Goal: Information Seeking & Learning: Check status

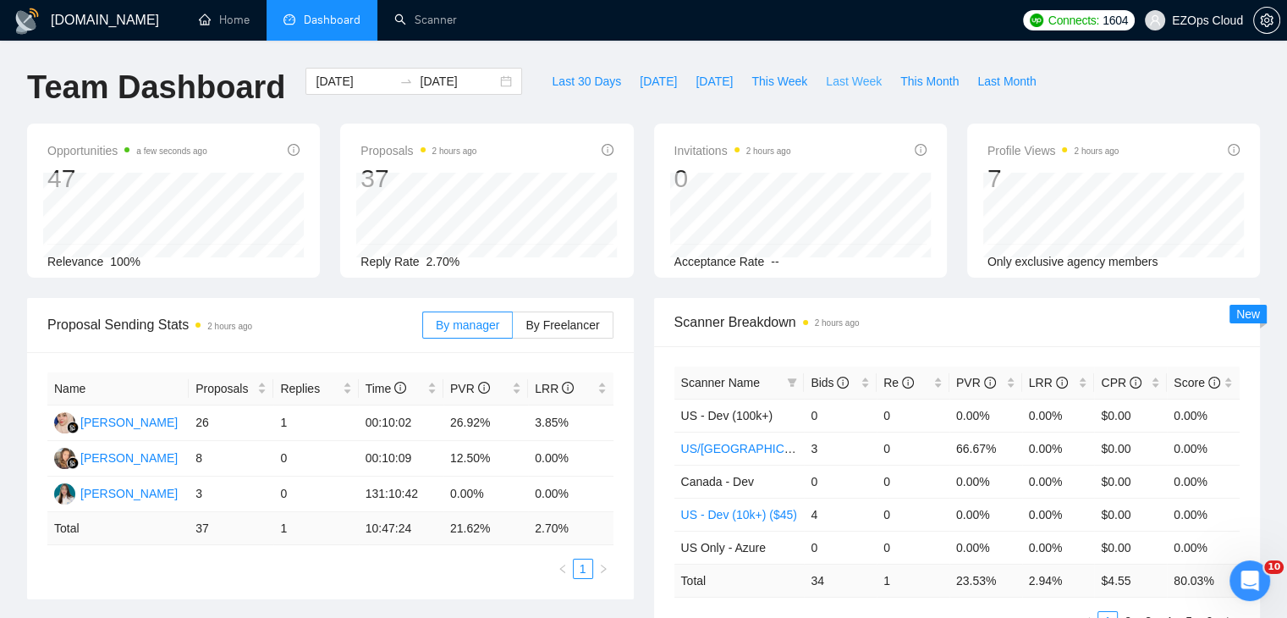
click at [836, 75] on span "Last Week" at bounding box center [854, 81] width 56 height 19
type input "[DATE]"
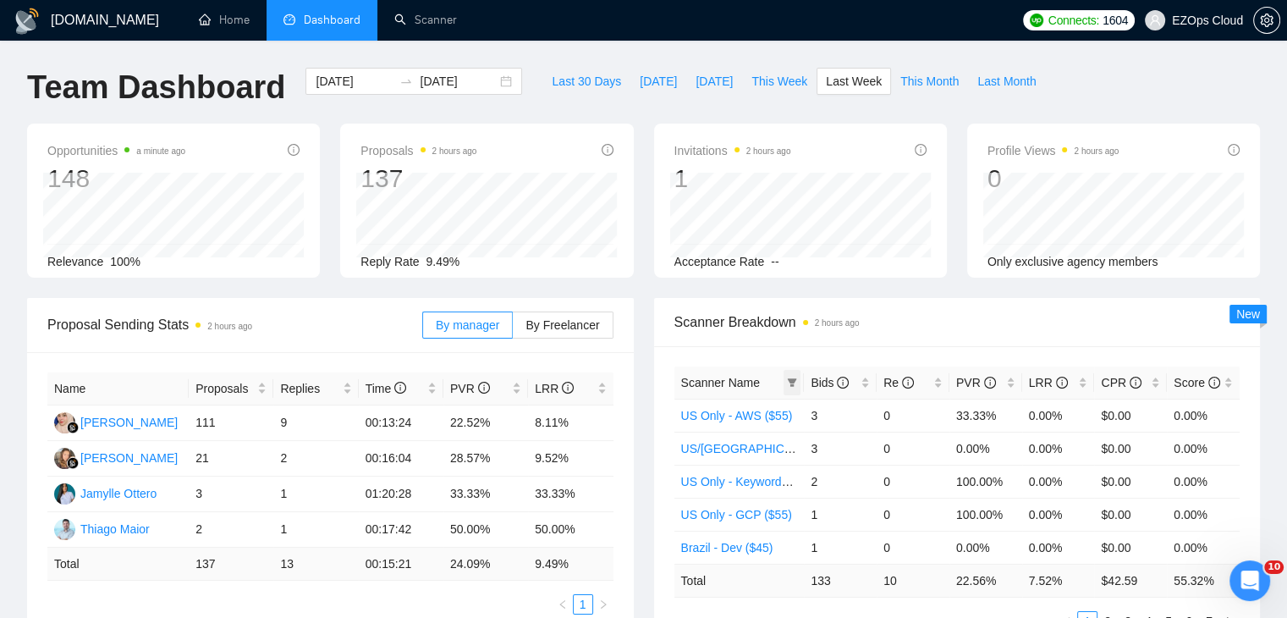
click at [789, 382] on icon "filter" at bounding box center [792, 382] width 10 height 10
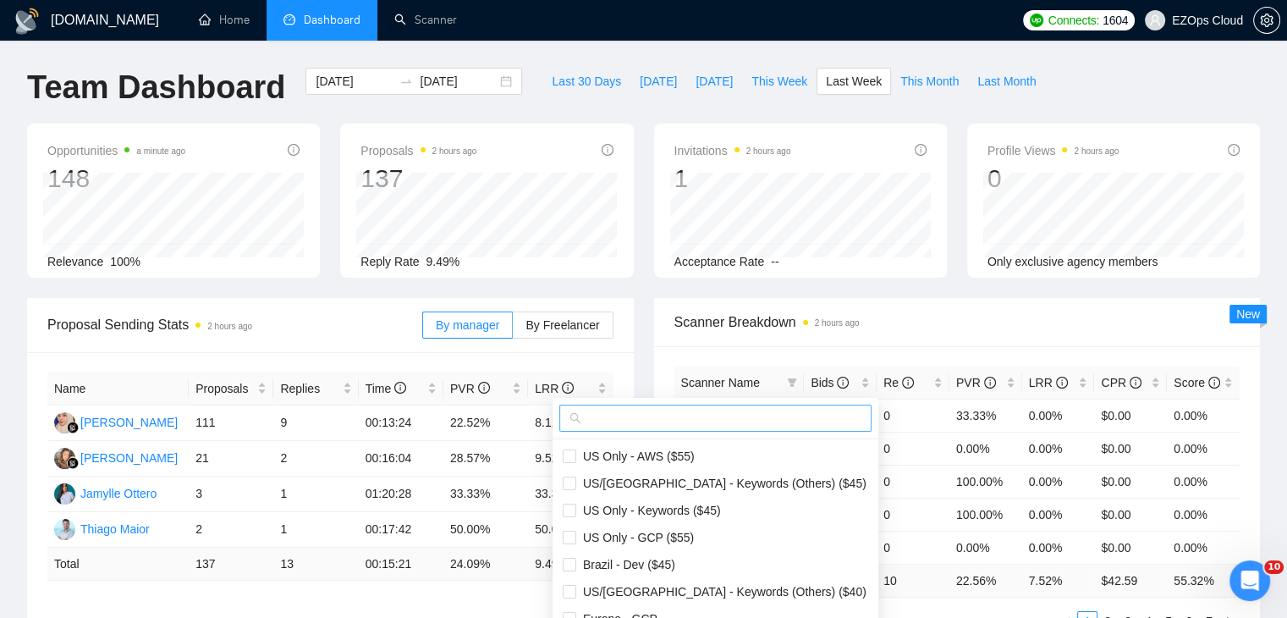
click at [666, 419] on input "text" at bounding box center [723, 418] width 277 height 19
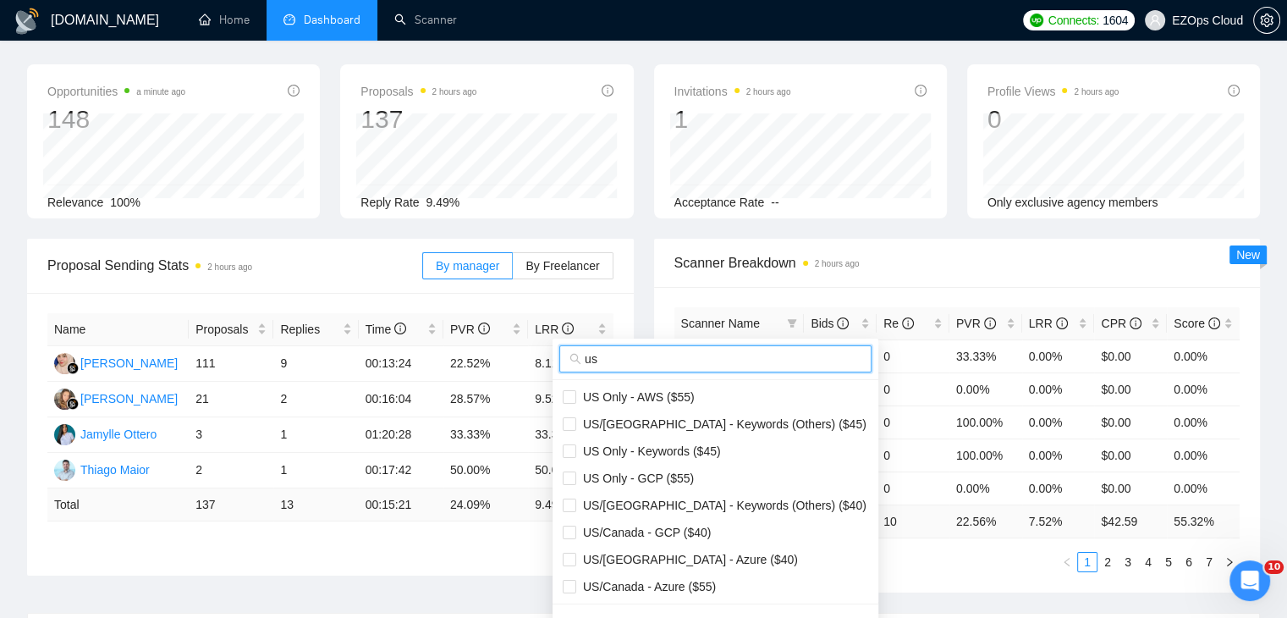
scroll to position [85, 0]
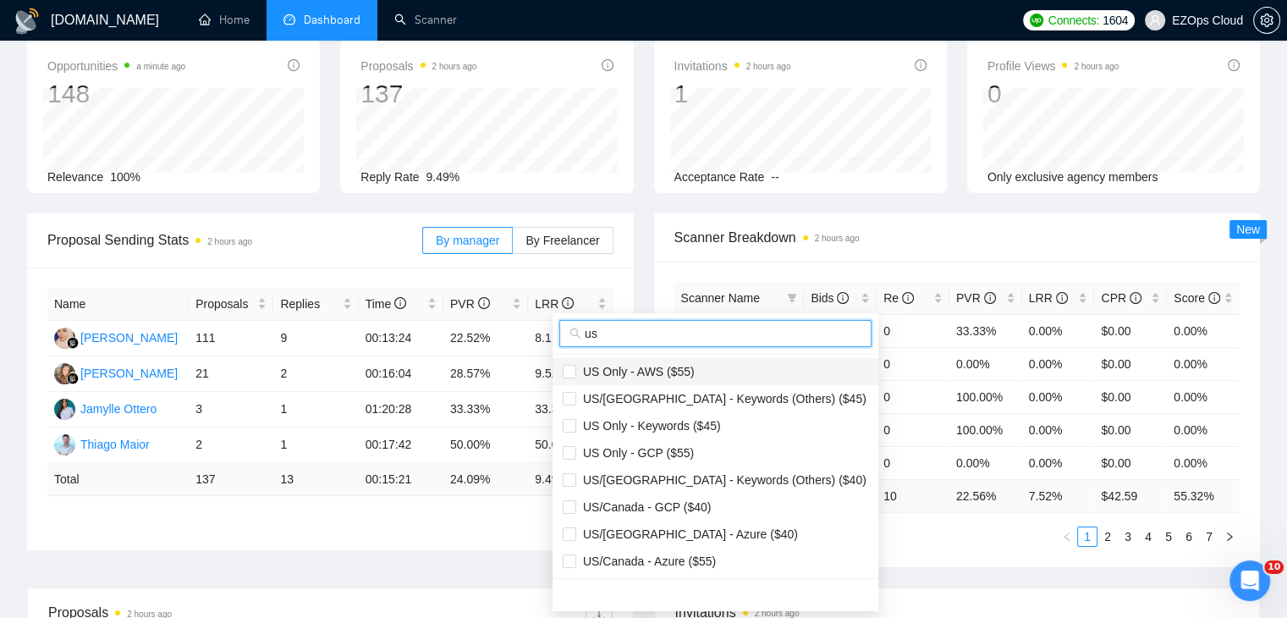
type input "us"
click at [709, 366] on span "US Only - AWS ($55)" at bounding box center [715, 371] width 305 height 19
checkbox input "true"
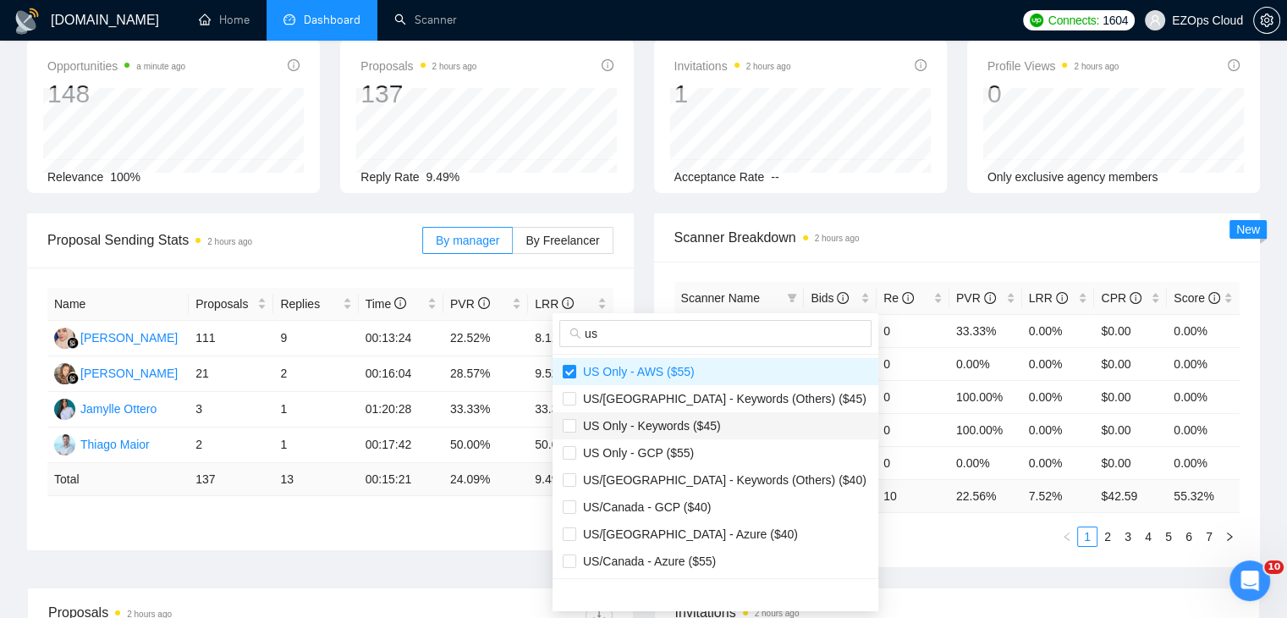
click at [711, 419] on span "US Only - Keywords ($45)" at bounding box center [648, 426] width 145 height 14
checkbox input "true"
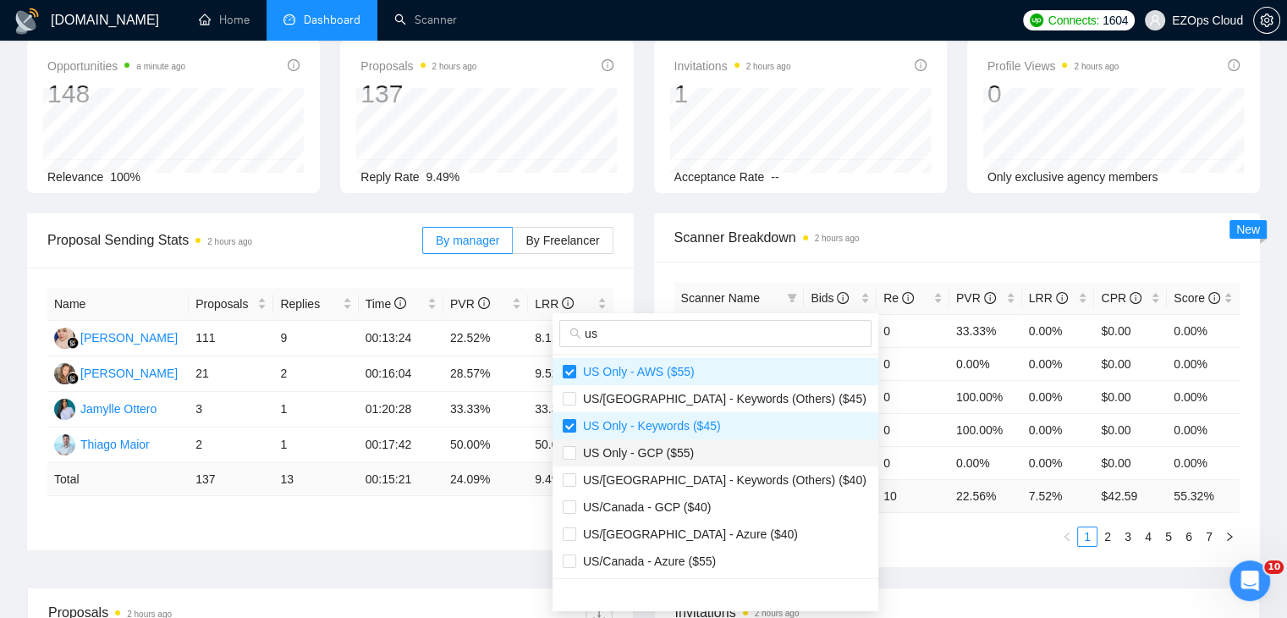
click at [690, 444] on span "US Only - GCP ($55)" at bounding box center [715, 452] width 305 height 19
checkbox input "true"
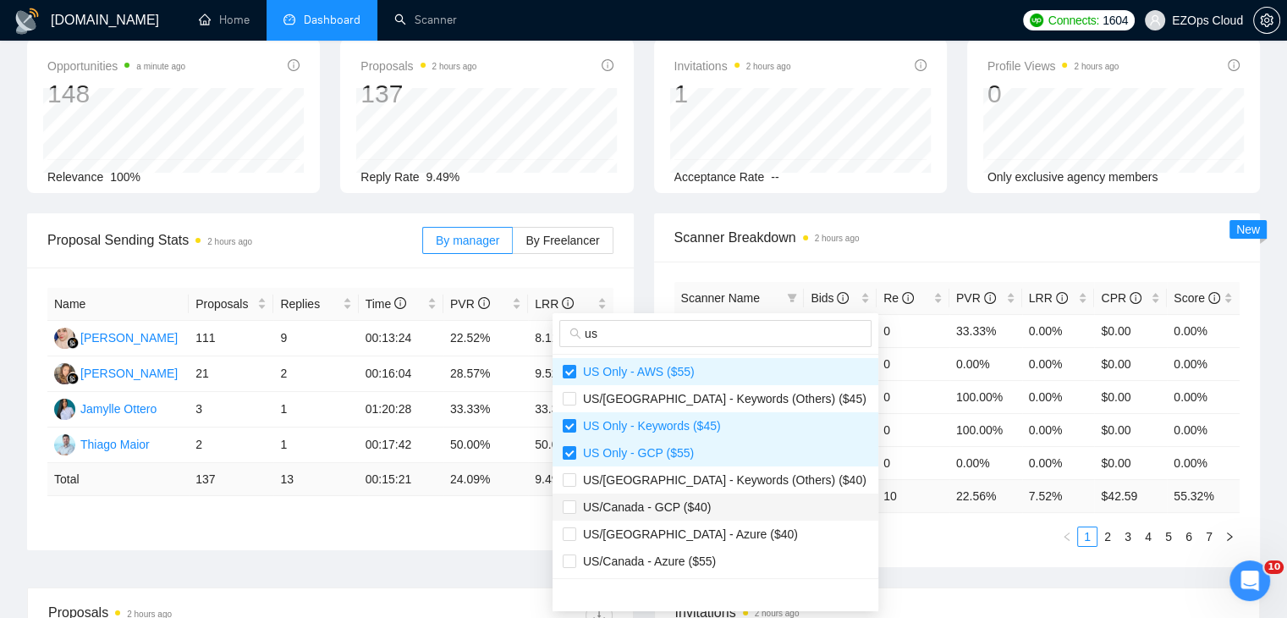
click at [718, 507] on span "US/Canada - GCP ($40)" at bounding box center [715, 506] width 305 height 19
checkbox input "true"
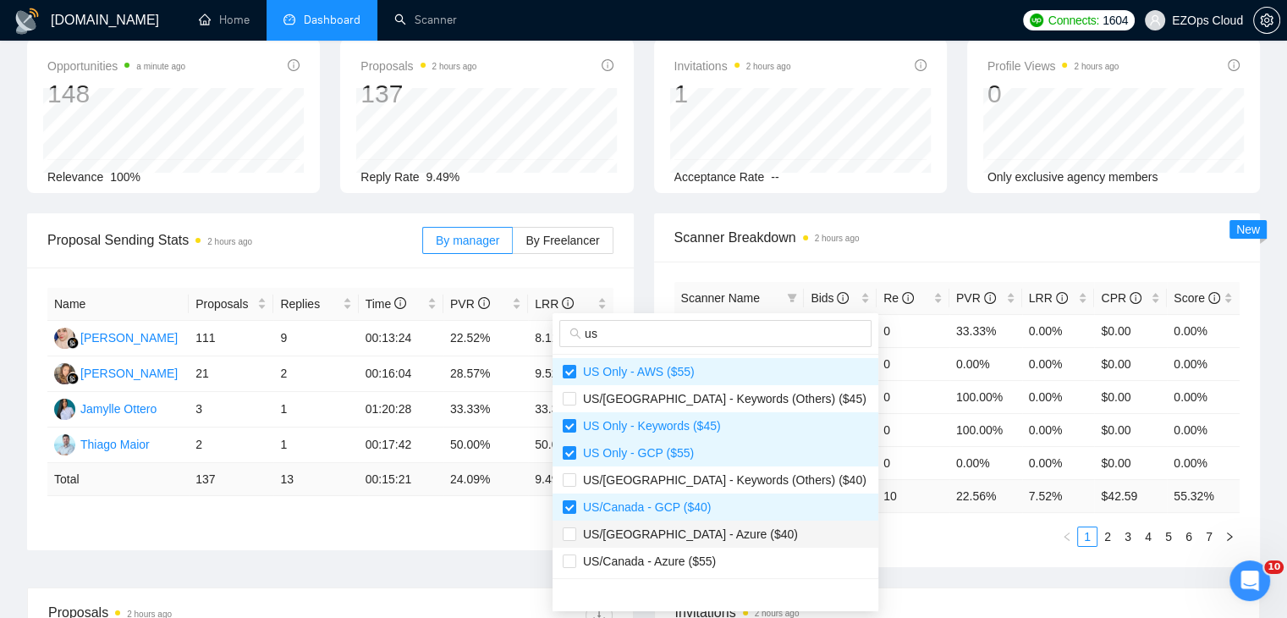
click at [727, 535] on span "US/[GEOGRAPHIC_DATA] - Azure ($40)" at bounding box center [715, 533] width 305 height 19
checkbox input "true"
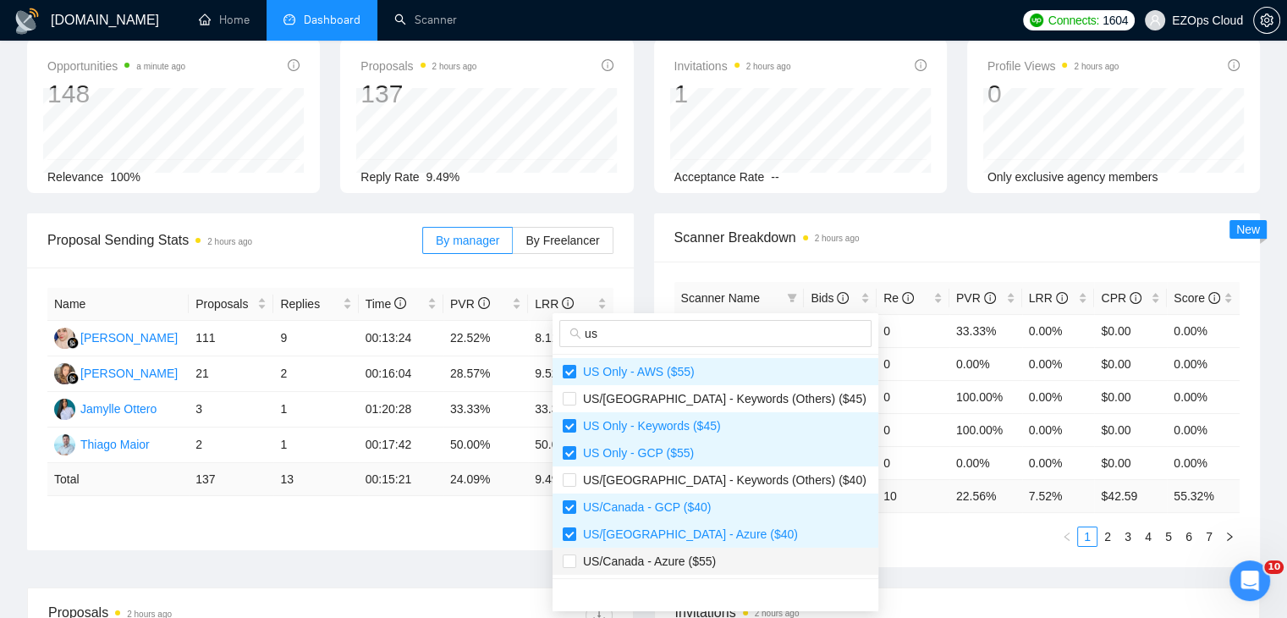
click at [731, 557] on span "US/Canada - Azure ($55)" at bounding box center [715, 561] width 305 height 19
checkbox input "true"
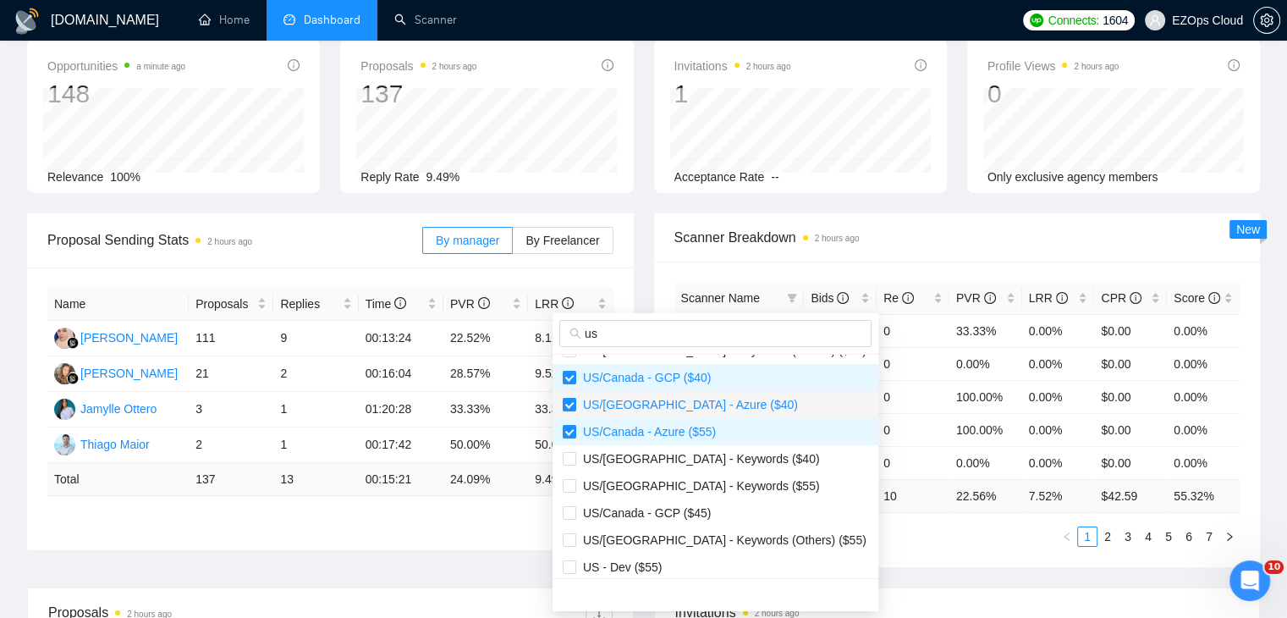
scroll to position [169, 0]
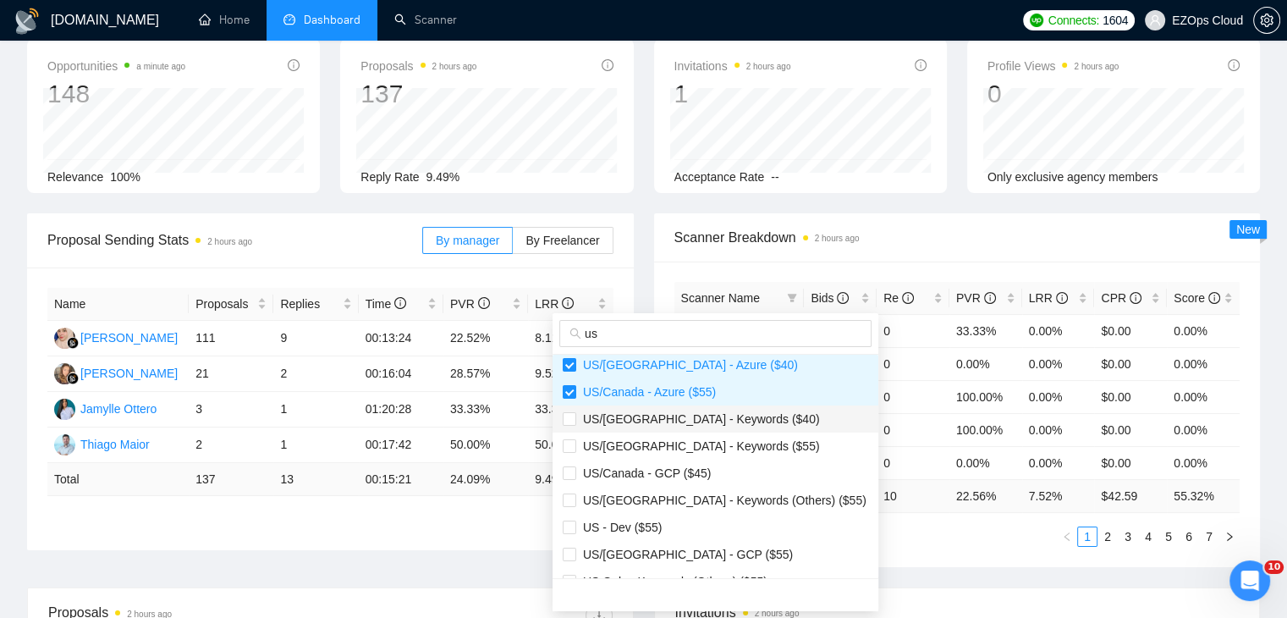
click at [707, 422] on span "US/[GEOGRAPHIC_DATA] - Keywords ($40)" at bounding box center [698, 419] width 244 height 14
checkbox input "true"
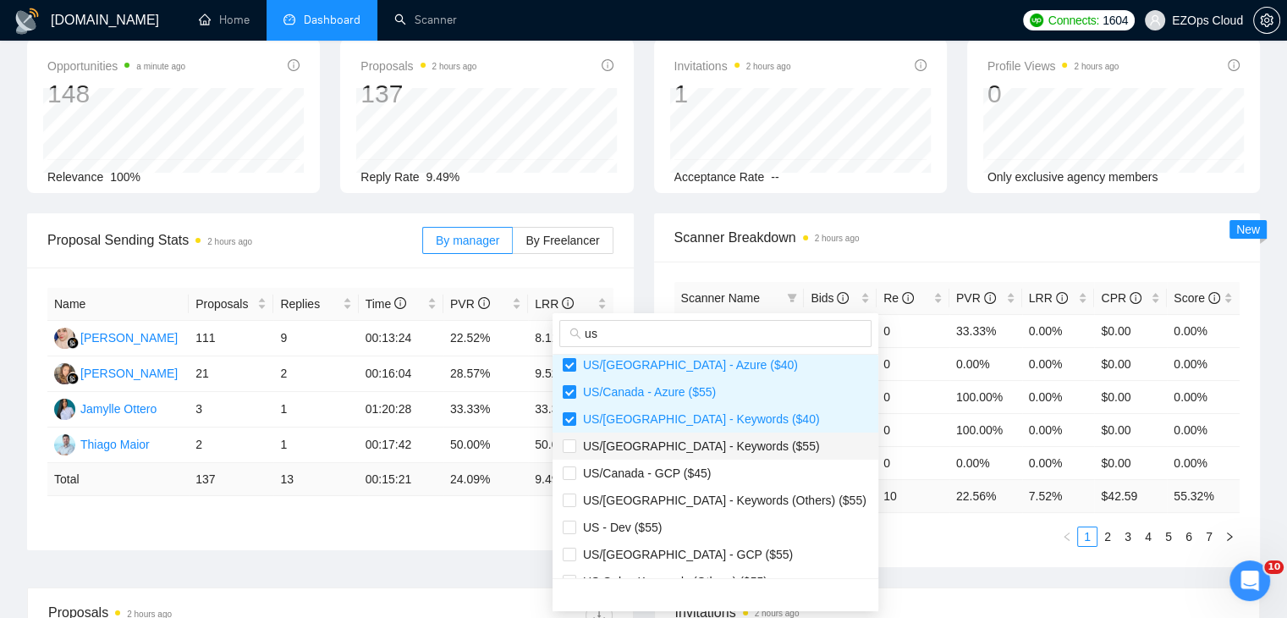
click at [711, 442] on span "US/[GEOGRAPHIC_DATA] - Keywords ($55)" at bounding box center [698, 446] width 244 height 14
checkbox input "true"
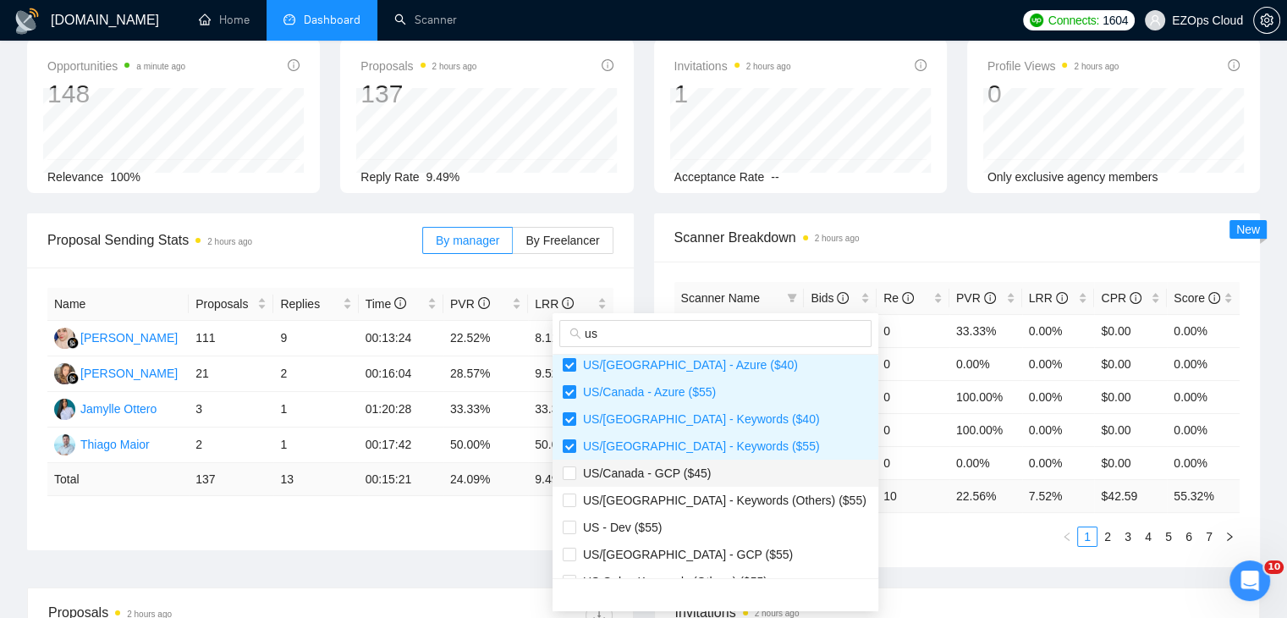
click at [711, 471] on span "US/Canada - GCP ($45)" at bounding box center [715, 473] width 305 height 19
checkbox input "true"
click at [721, 542] on li "US/[GEOGRAPHIC_DATA] - GCP ($55)" at bounding box center [715, 554] width 326 height 27
checkbox input "true"
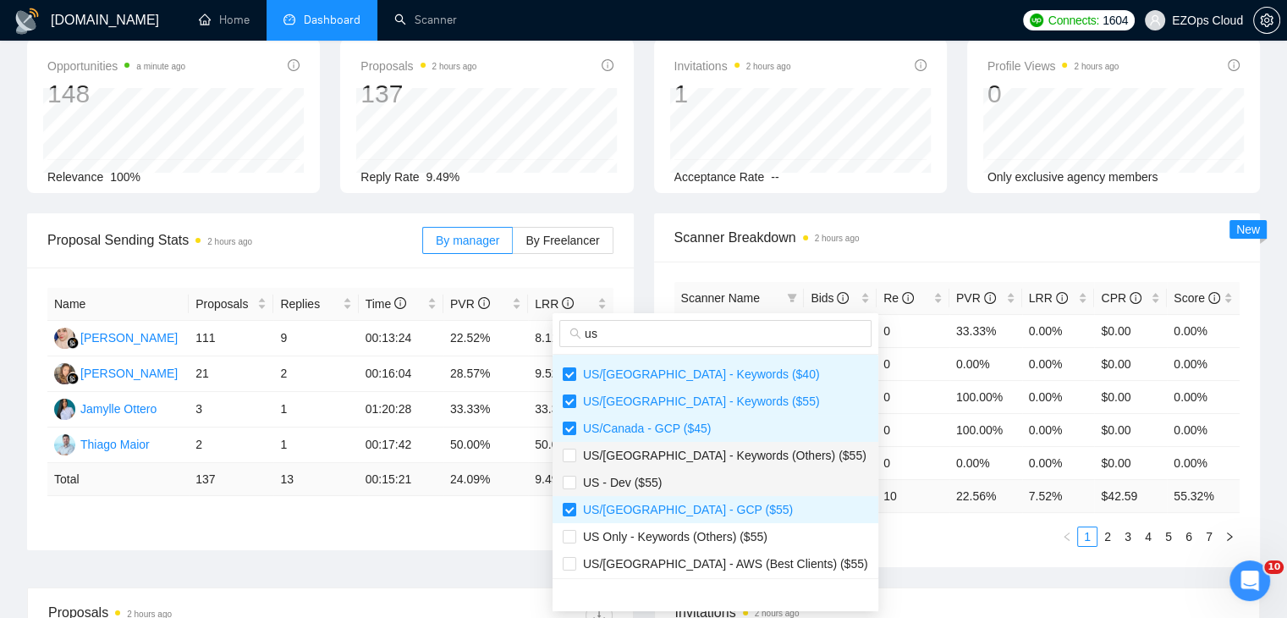
scroll to position [254, 0]
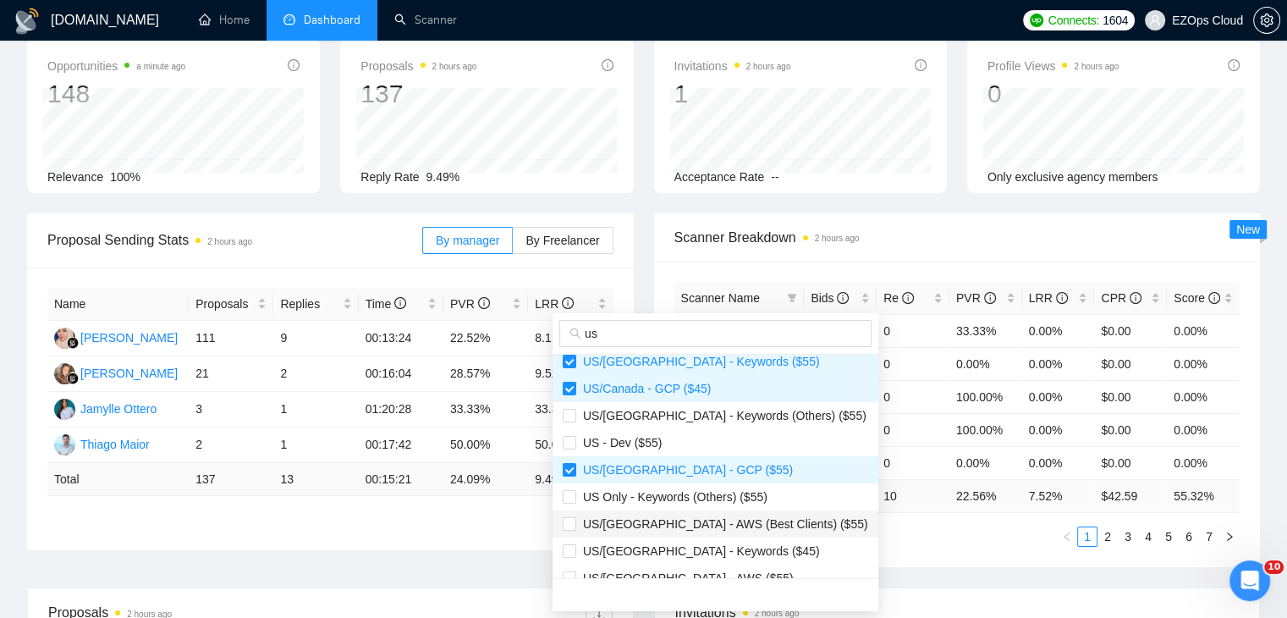
click at [690, 517] on span "US/[GEOGRAPHIC_DATA] - AWS (Best Clients) ($55)" at bounding box center [722, 524] width 292 height 14
checkbox input "true"
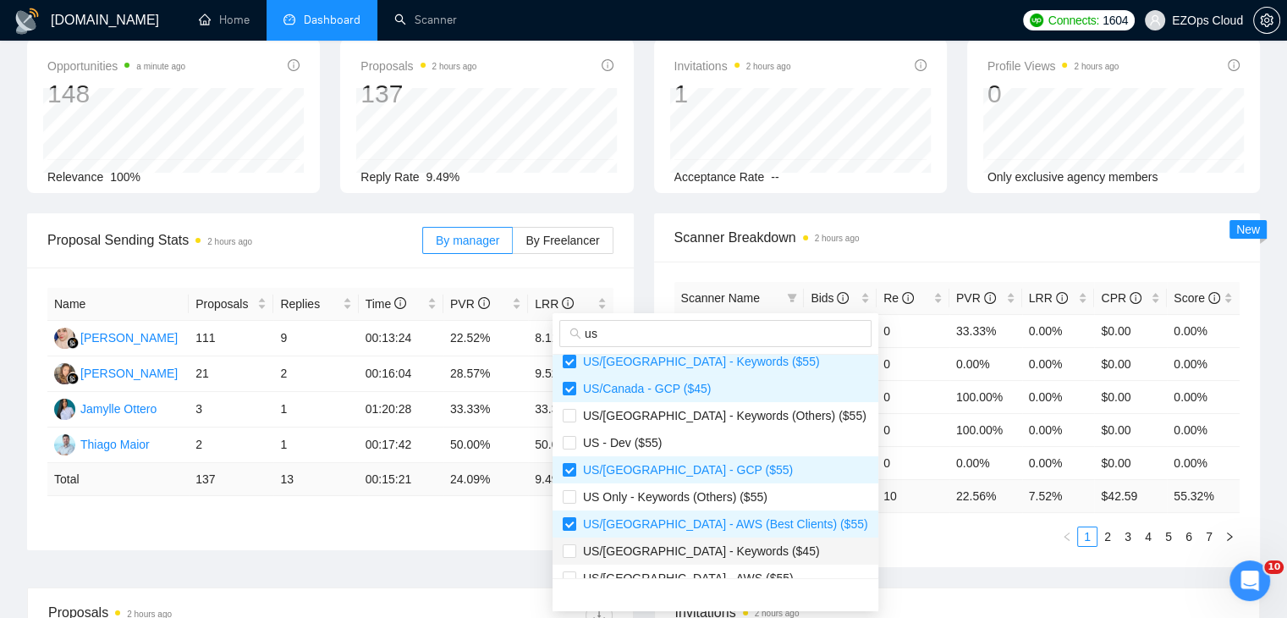
click at [709, 553] on span "US/[GEOGRAPHIC_DATA] - Keywords ($45)" at bounding box center [698, 551] width 244 height 14
checkbox input "true"
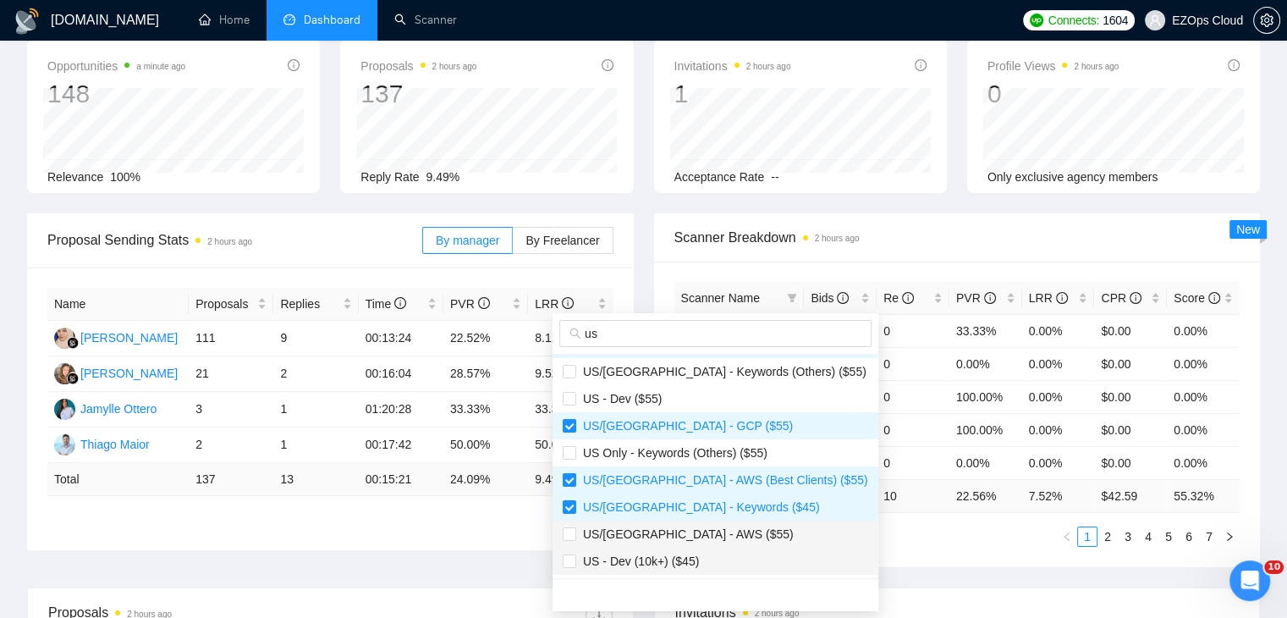
scroll to position [338, 0]
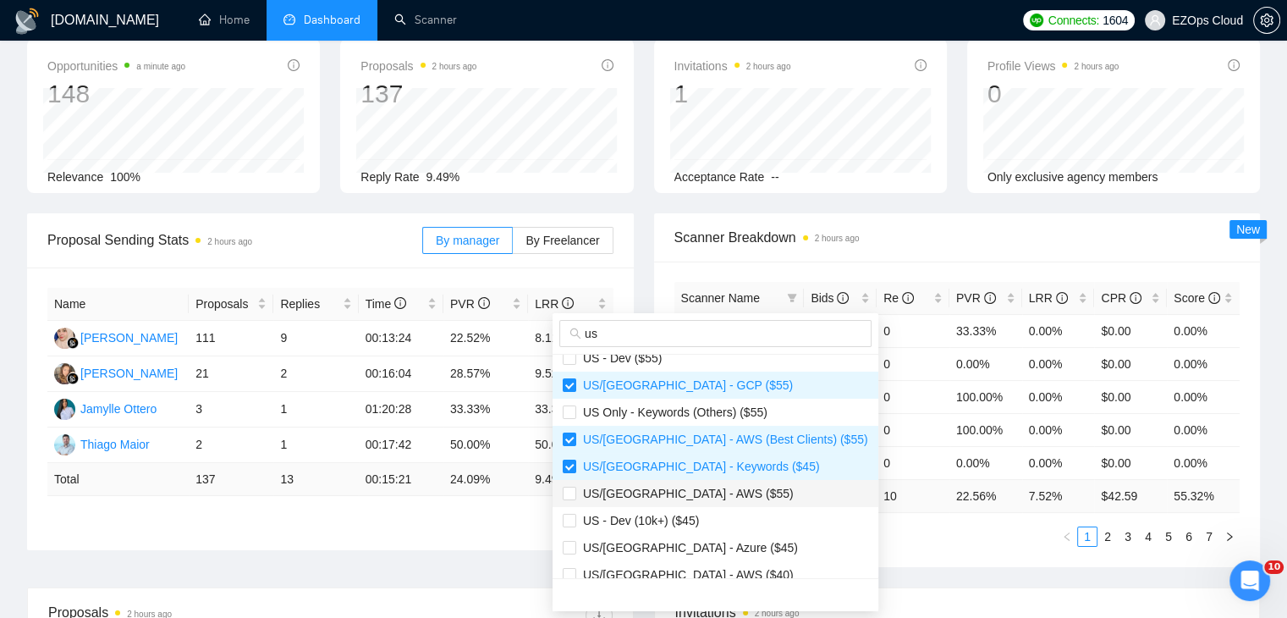
click at [694, 503] on li "US/[GEOGRAPHIC_DATA] - AWS ($55)" at bounding box center [715, 493] width 326 height 27
checkbox input "true"
click at [712, 546] on span "US/[GEOGRAPHIC_DATA] - Azure ($45)" at bounding box center [715, 547] width 305 height 19
checkbox input "true"
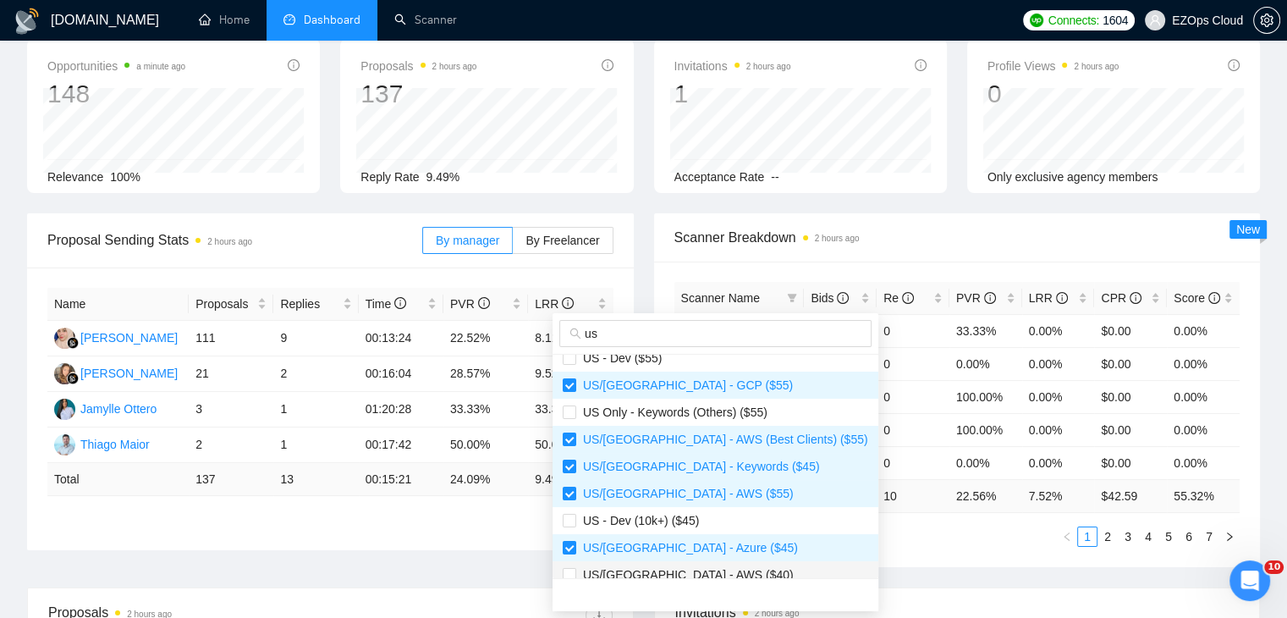
click at [721, 566] on span "US/[GEOGRAPHIC_DATA] - AWS ($40)" at bounding box center [715, 574] width 305 height 19
checkbox input "true"
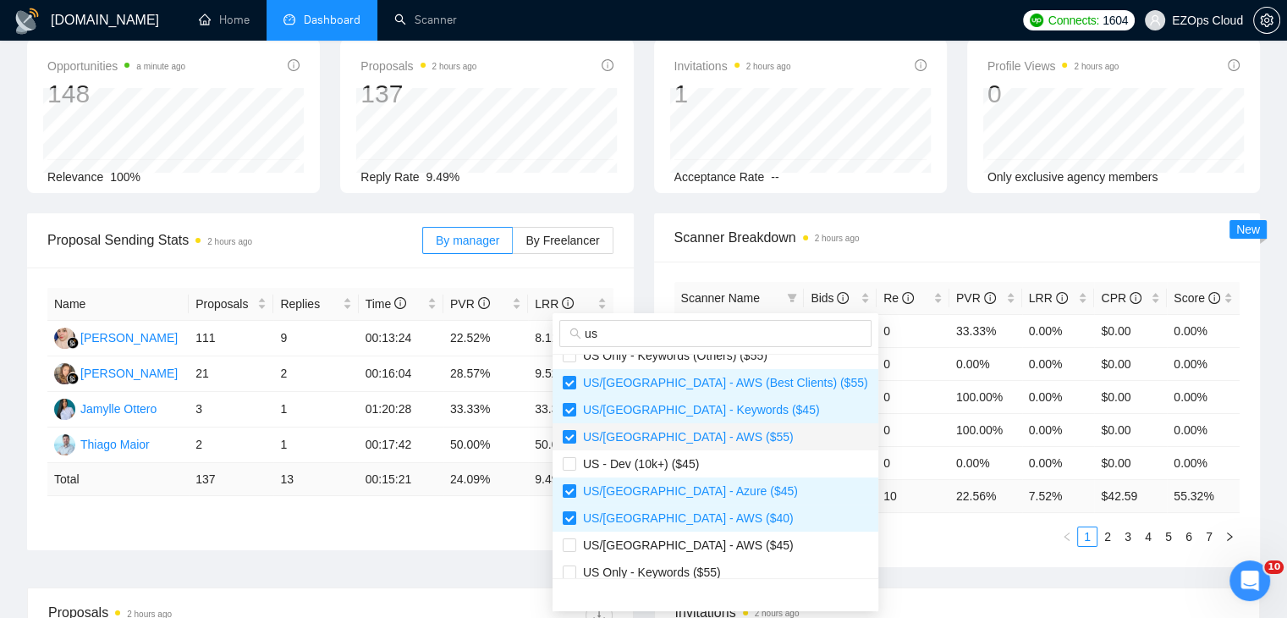
scroll to position [423, 0]
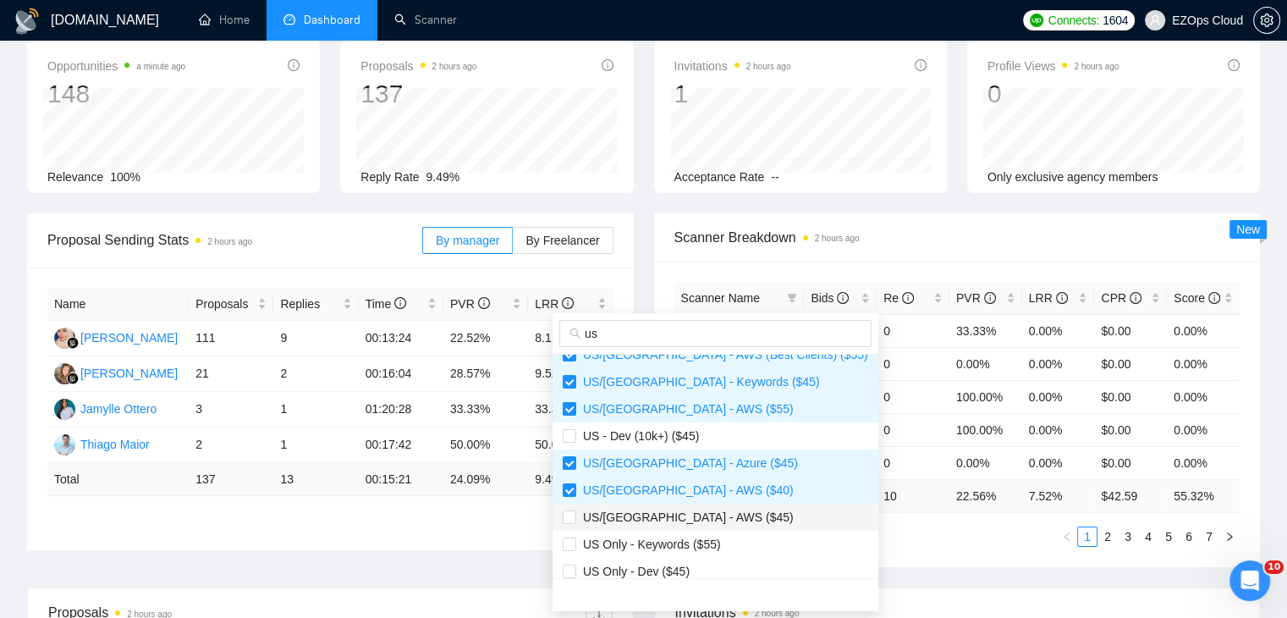
click at [686, 513] on span "US/[GEOGRAPHIC_DATA] - AWS ($45)" at bounding box center [684, 517] width 217 height 14
checkbox input "true"
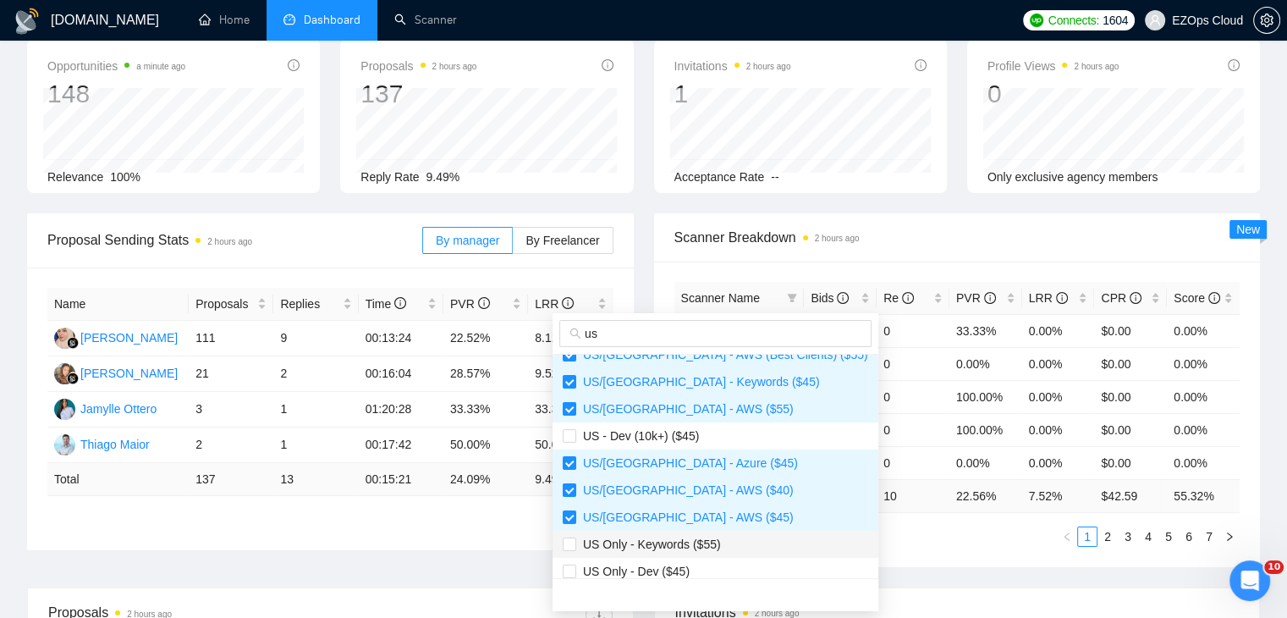
click at [700, 542] on span "US Only - Keywords ($55)" at bounding box center [648, 544] width 145 height 14
checkbox input "true"
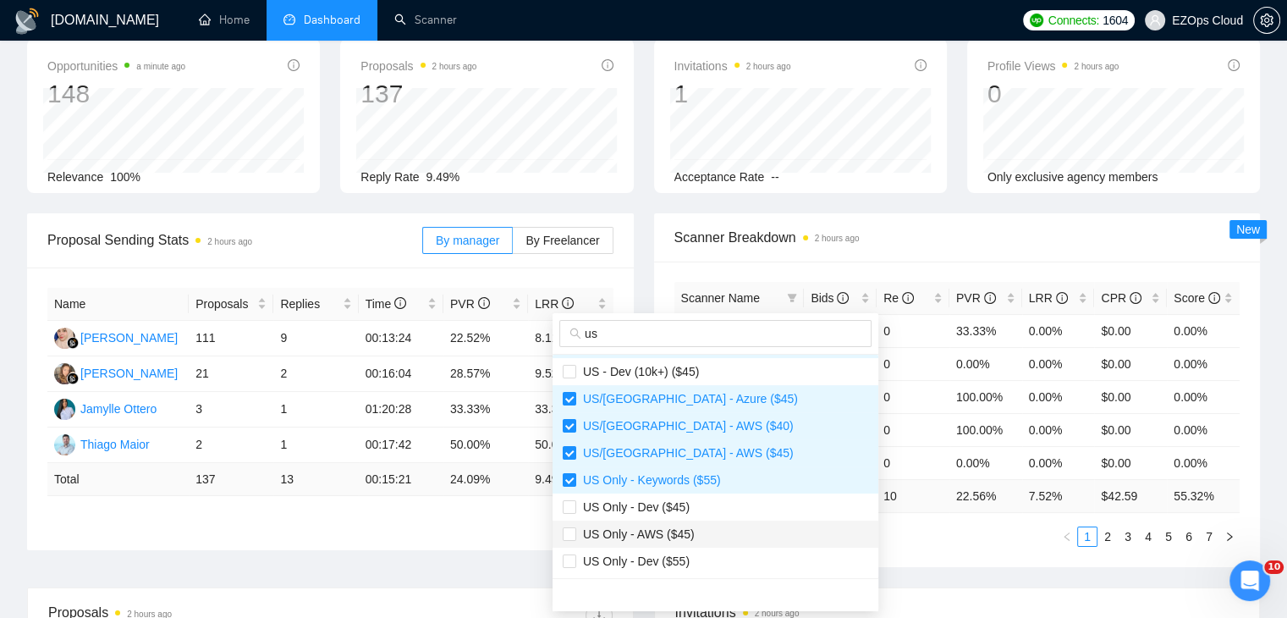
click at [682, 532] on span "US Only - AWS ($45)" at bounding box center [635, 534] width 118 height 14
checkbox input "true"
click at [854, 533] on ul "1 2 3 4 5 6 7" at bounding box center [957, 536] width 566 height 20
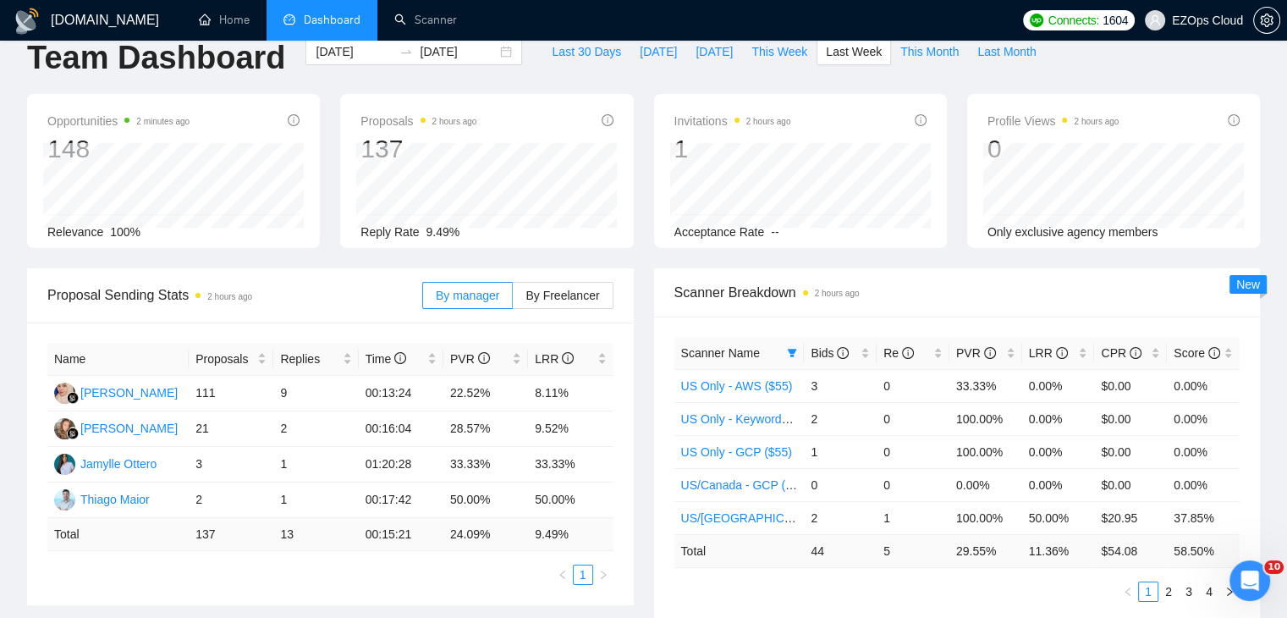
scroll to position [0, 0]
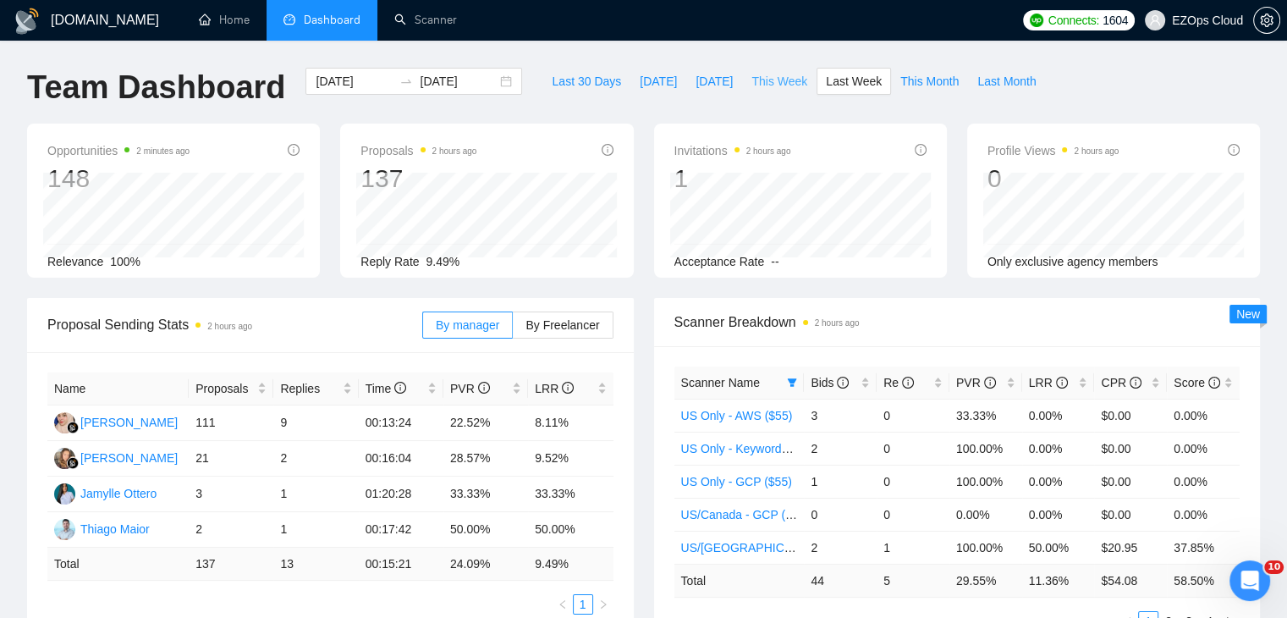
click at [774, 84] on span "This Week" at bounding box center [779, 81] width 56 height 19
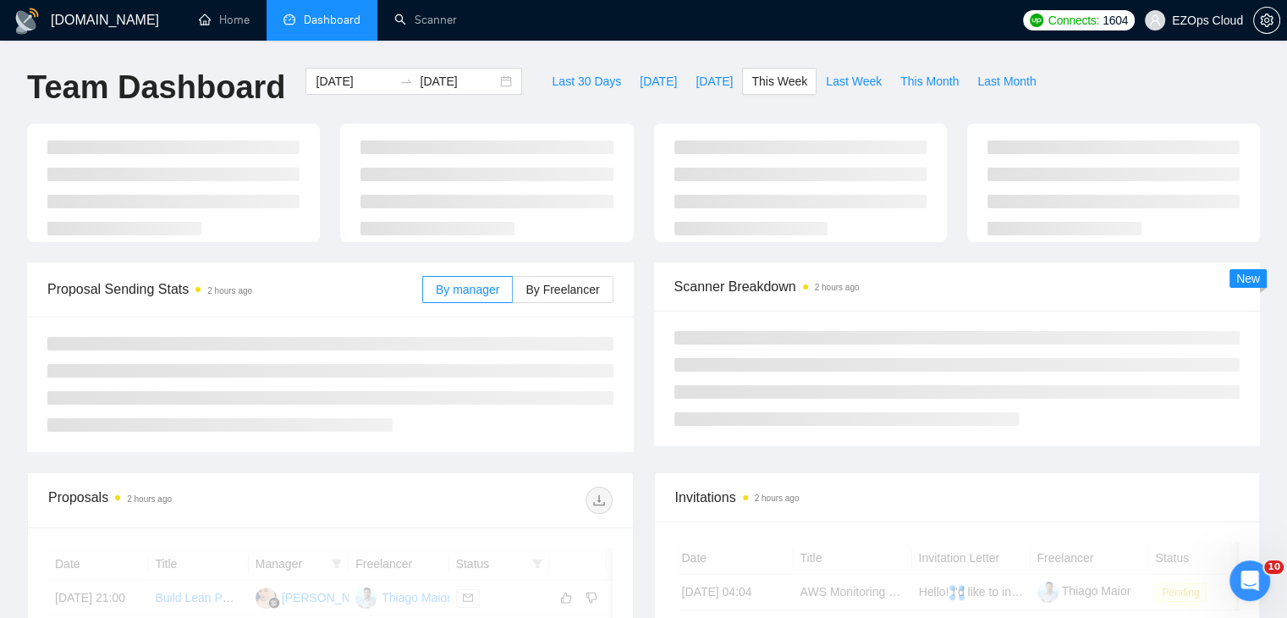
type input "[DATE]"
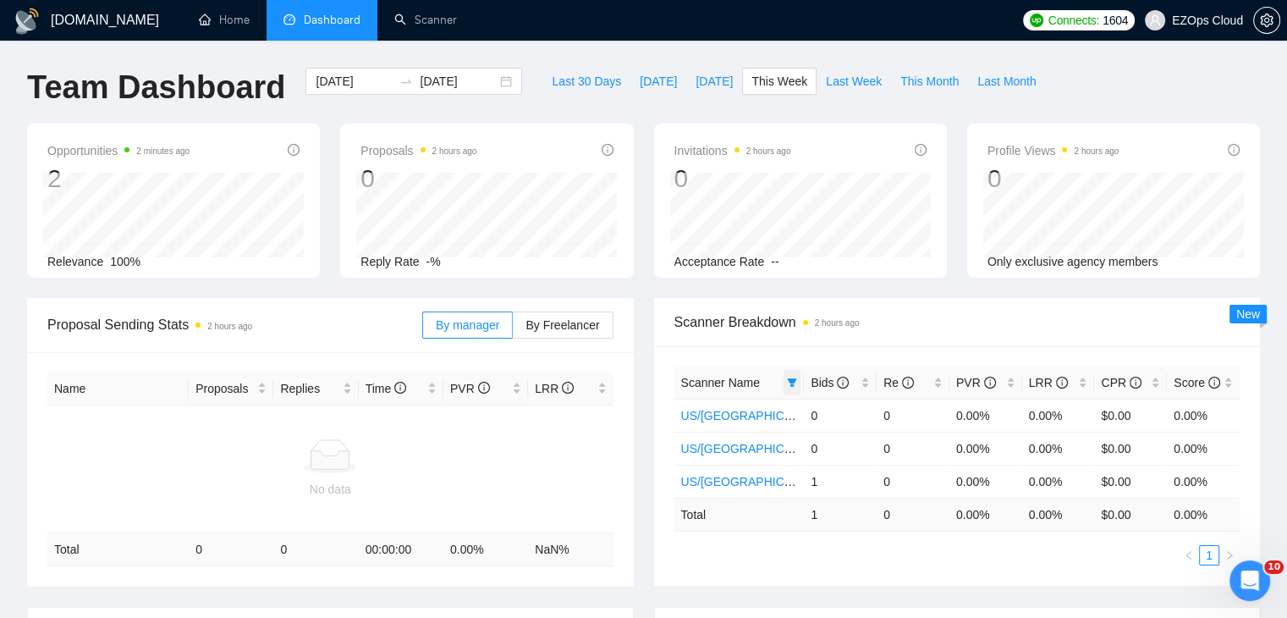
click at [788, 383] on icon "filter" at bounding box center [792, 382] width 10 height 10
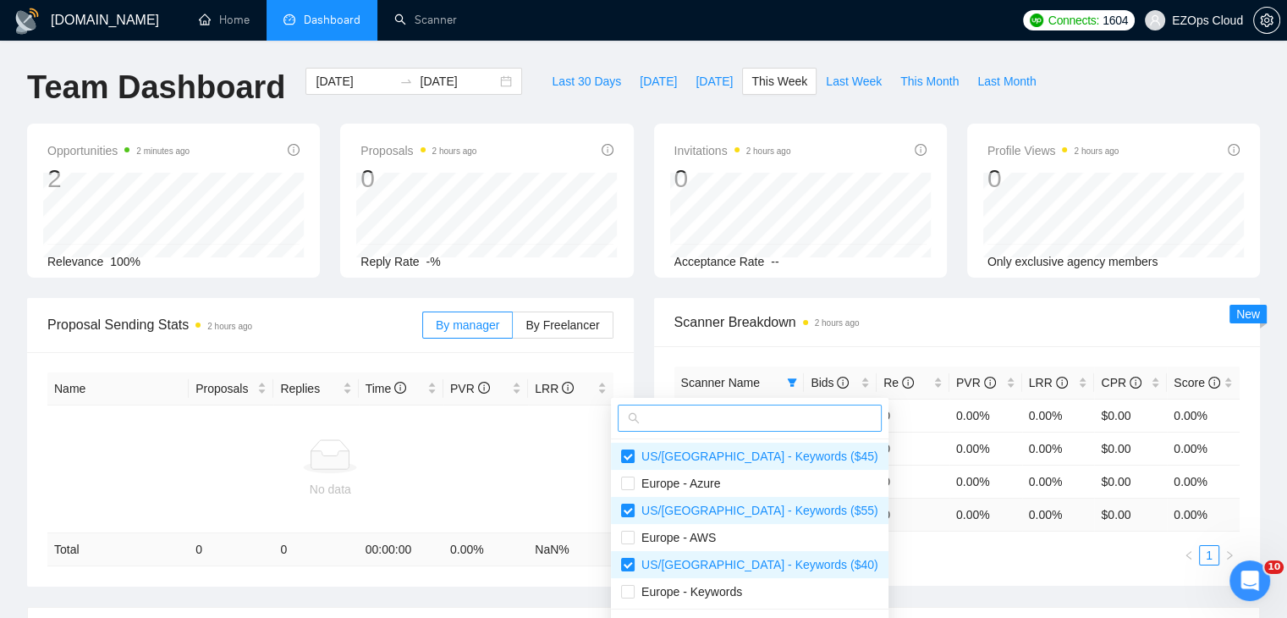
click at [728, 424] on input "text" at bounding box center [757, 418] width 228 height 19
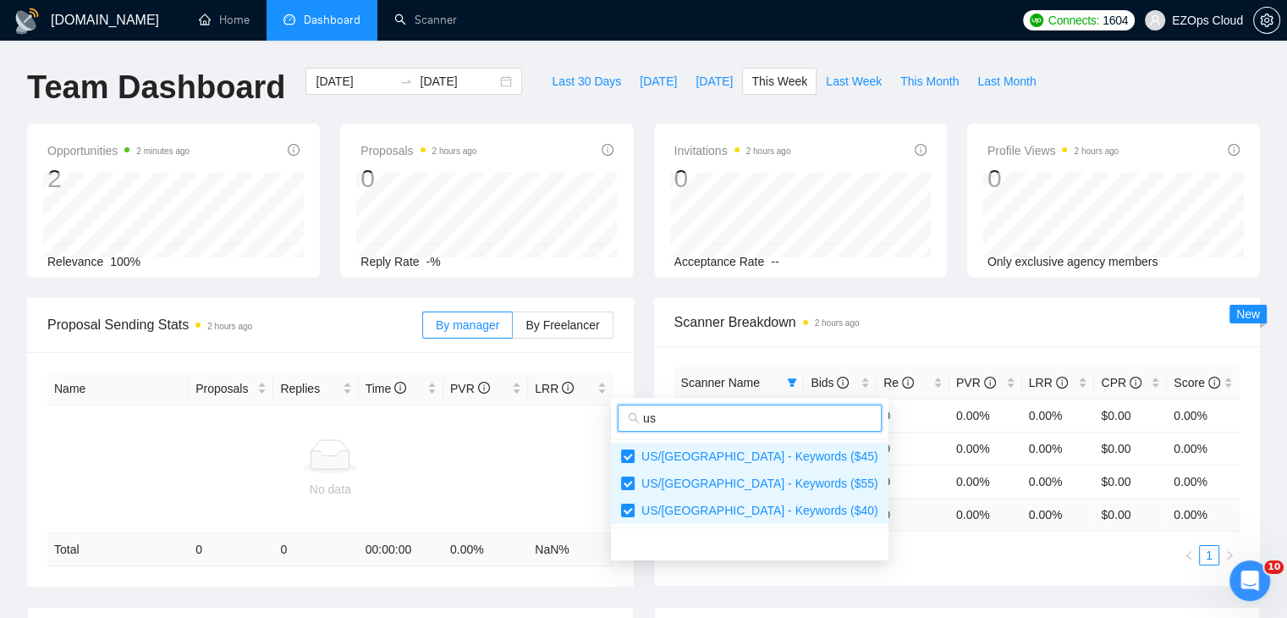
type input "us"
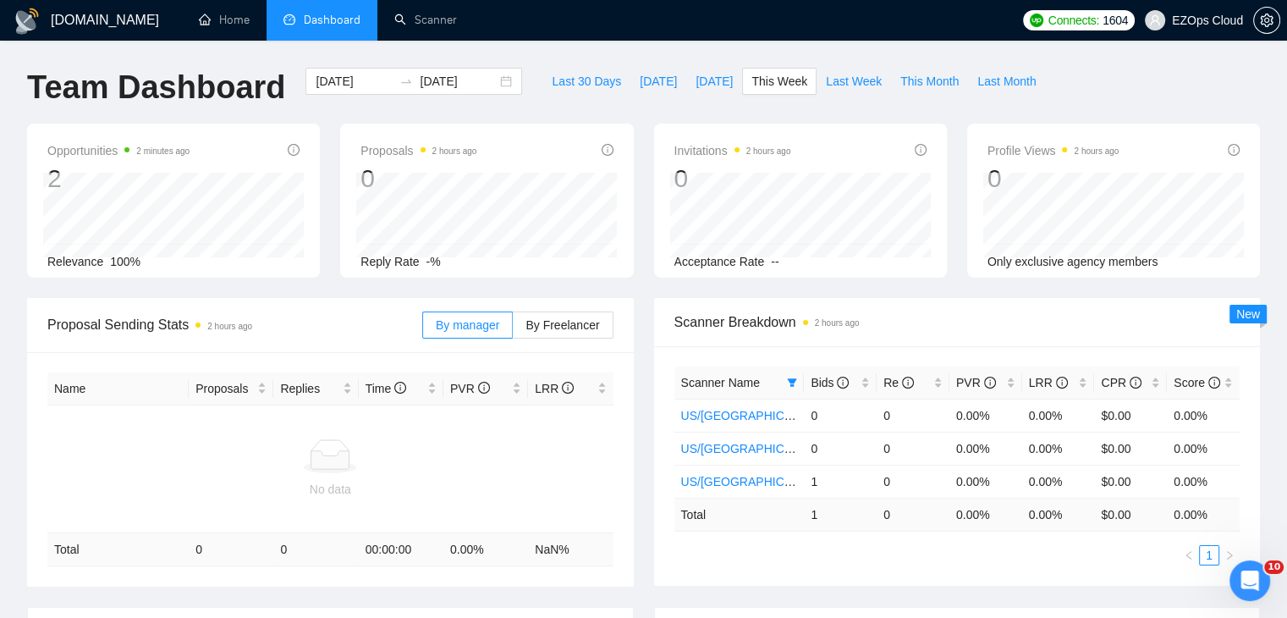
click at [765, 571] on div "Scanner Name Bids Re PVR LRR CPR Score [GEOGRAPHIC_DATA]/[GEOGRAPHIC_DATA] - Ke…" at bounding box center [957, 465] width 607 height 239
click at [782, 382] on div "Scanner Name" at bounding box center [739, 382] width 117 height 19
click at [792, 382] on icon "filter" at bounding box center [792, 382] width 9 height 8
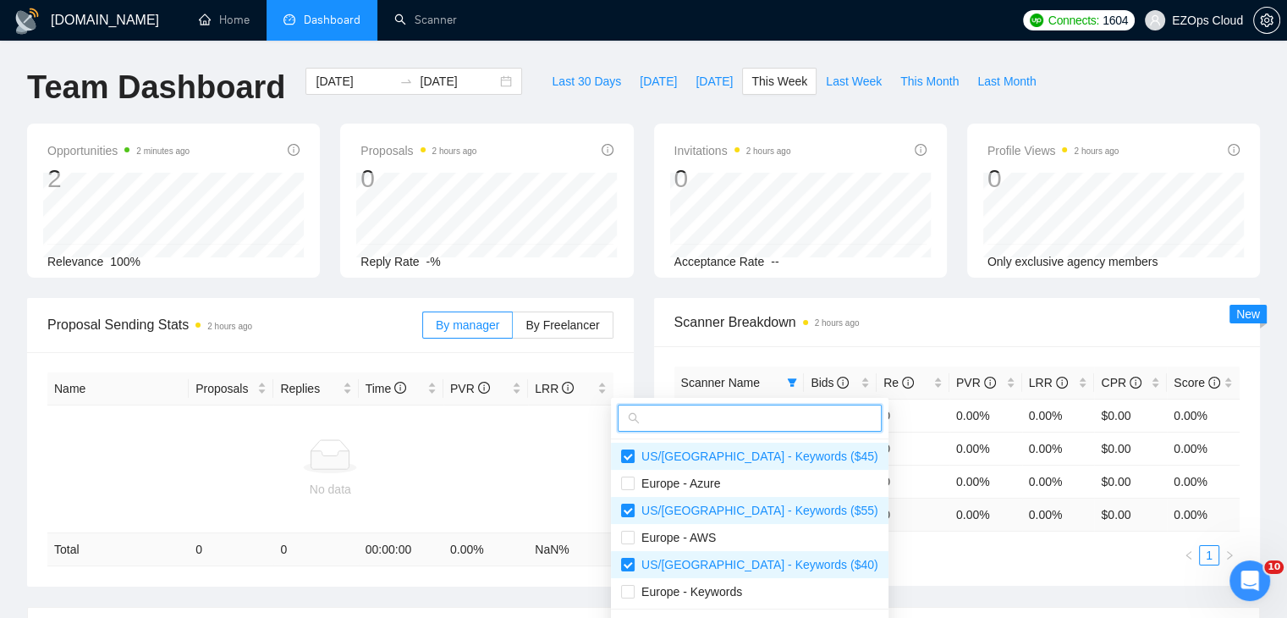
click at [750, 409] on input "text" at bounding box center [757, 418] width 228 height 19
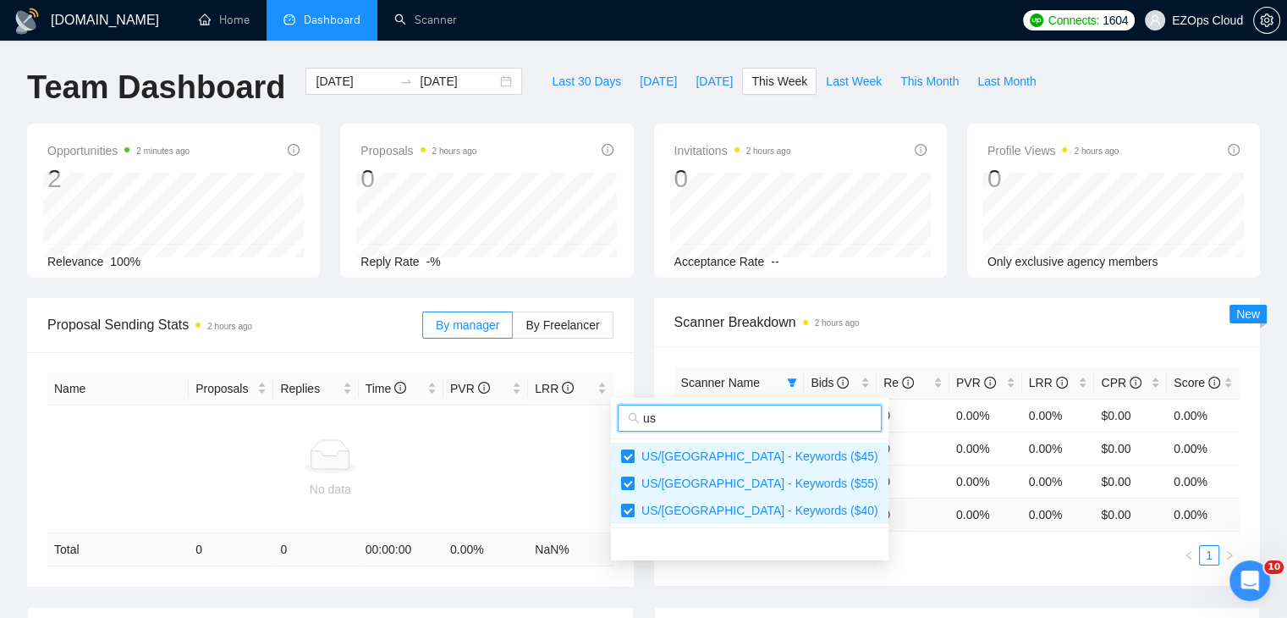
type input "us"
click at [827, 564] on div "Scanner Name Bids Re PVR LRR CPR Score [GEOGRAPHIC_DATA]/[GEOGRAPHIC_DATA] - Ke…" at bounding box center [957, 465] width 607 height 239
